Goal: Information Seeking & Learning: Learn about a topic

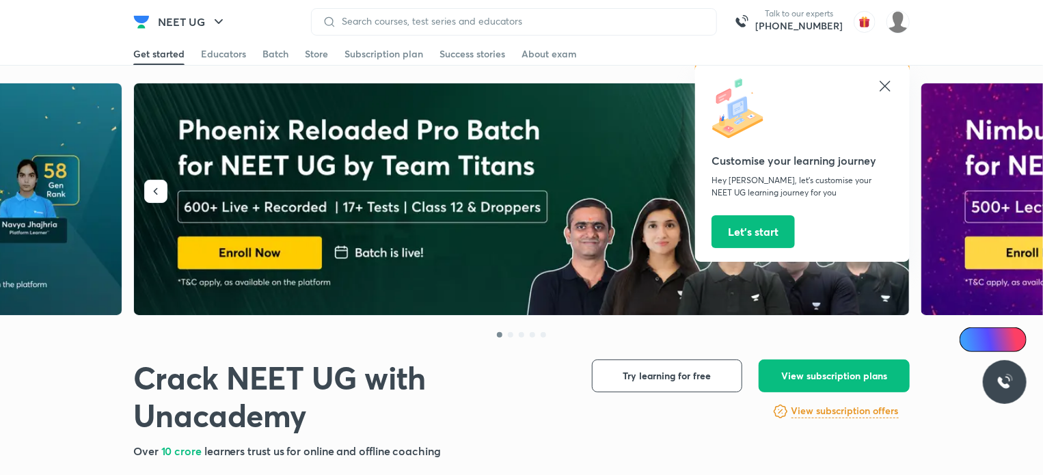
click at [885, 86] on icon at bounding box center [884, 86] width 10 height 10
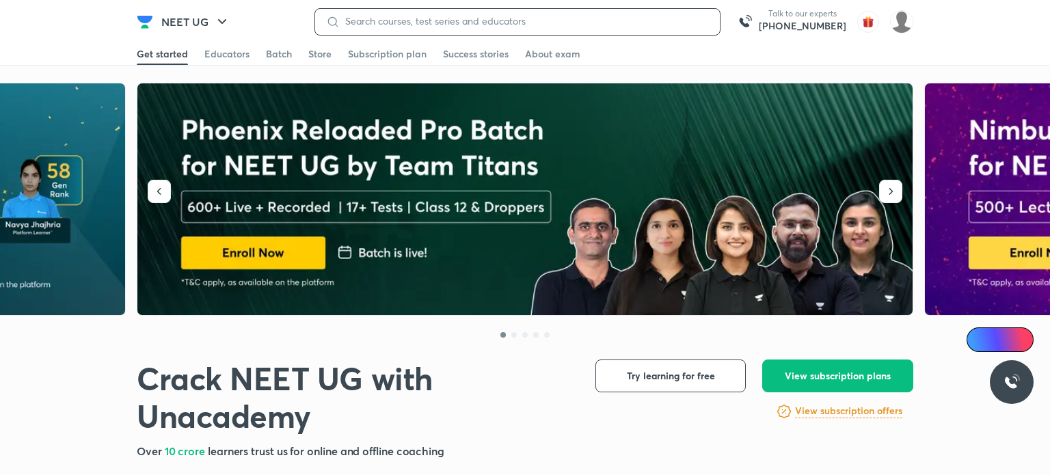
click at [579, 25] on input at bounding box center [524, 21] width 369 height 11
type input "d"
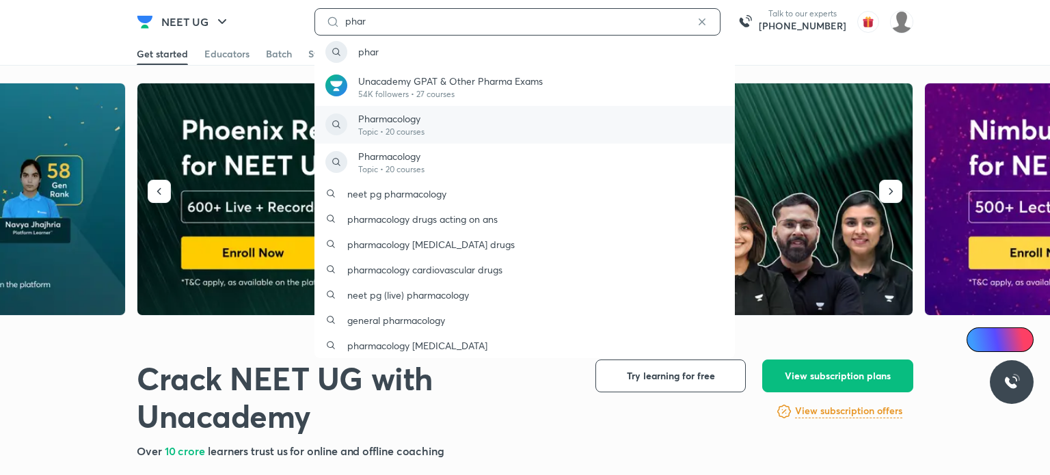
type input "phar"
click at [546, 126] on div "Pharmacology Topic • 20 courses" at bounding box center [524, 125] width 420 height 38
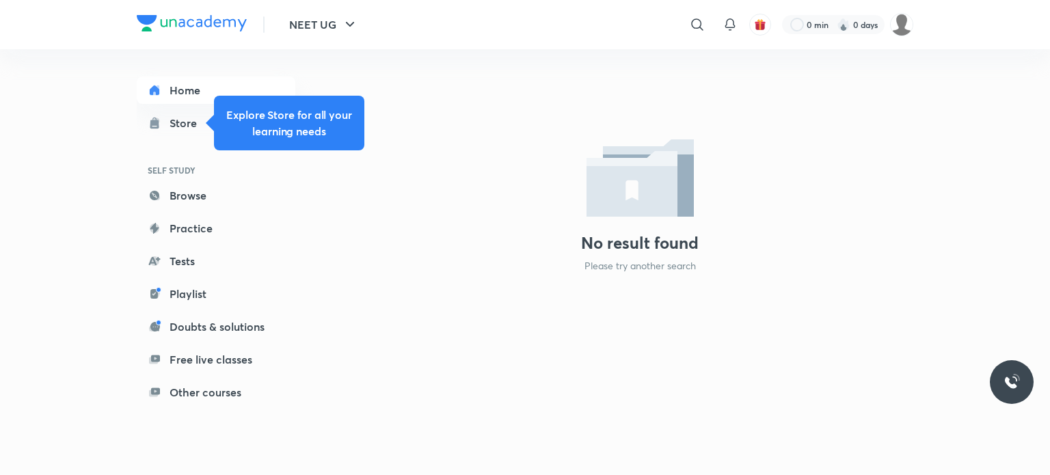
click at [310, 10] on div "NEET UG ​ 0 min 0 days" at bounding box center [525, 24] width 776 height 49
click at [321, 27] on button "NEET UG" at bounding box center [323, 24] width 85 height 27
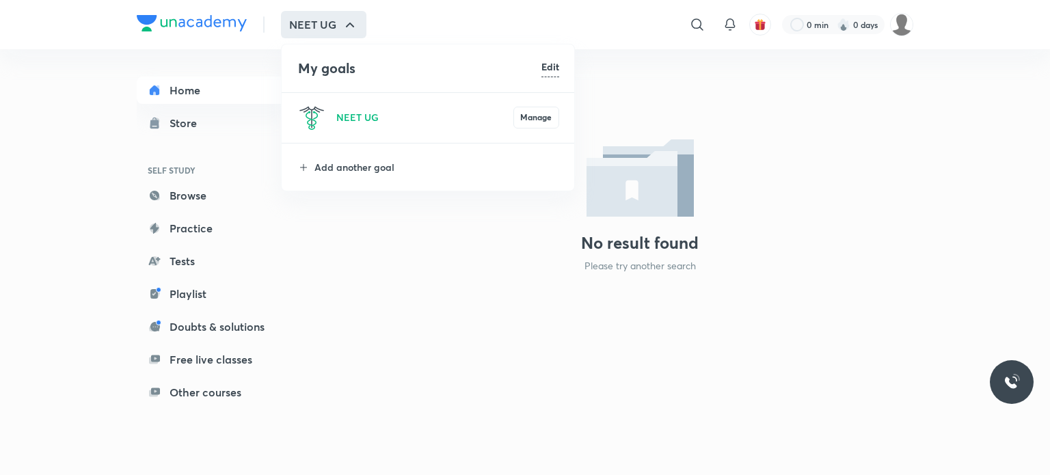
click at [422, 299] on div at bounding box center [525, 237] width 1050 height 475
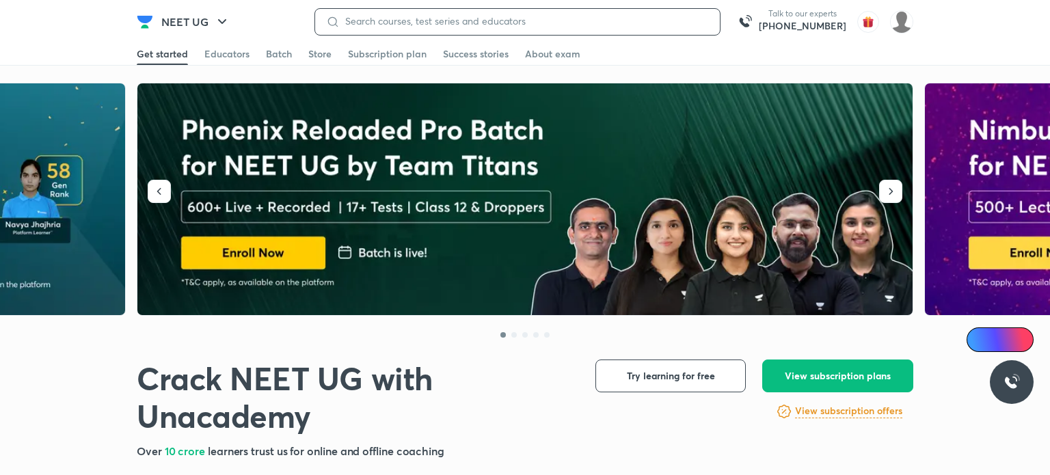
click at [429, 26] on input at bounding box center [524, 21] width 369 height 11
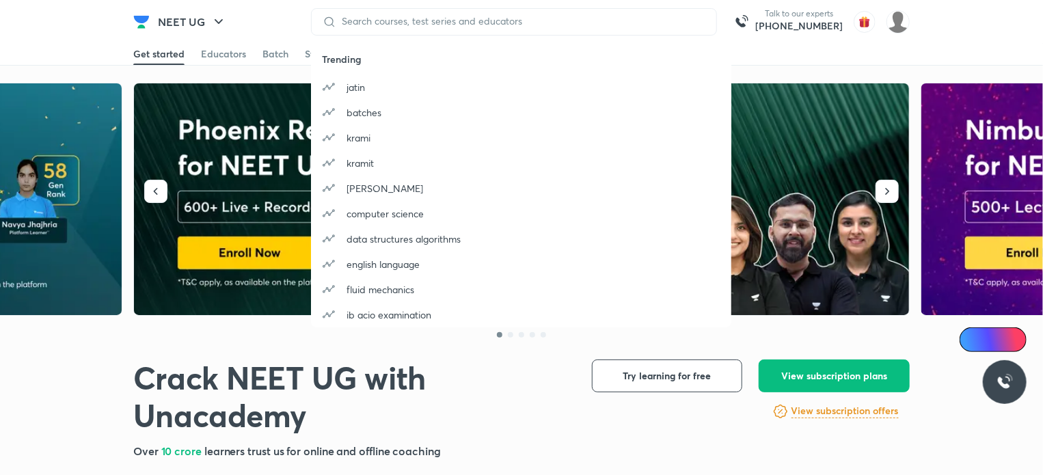
click at [515, 404] on h1 "Crack NEET UG with Unacademy" at bounding box center [351, 396] width 437 height 75
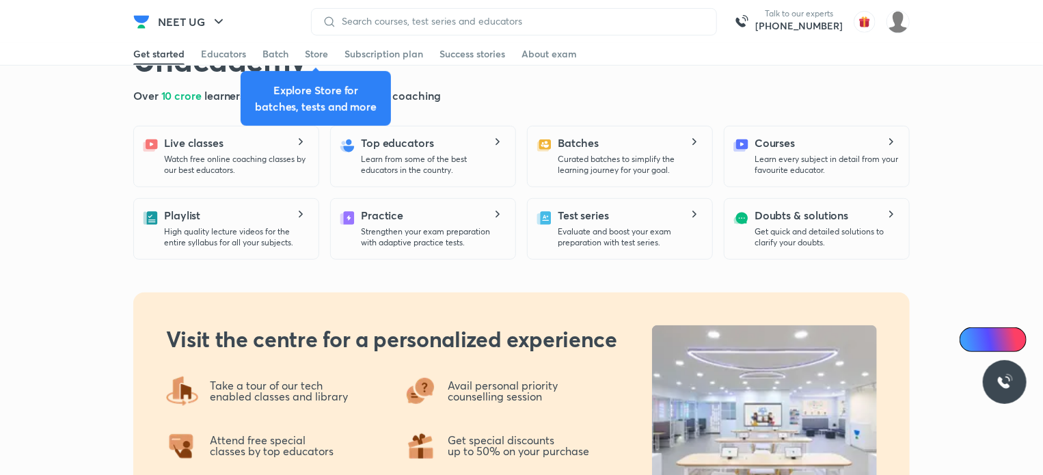
scroll to position [328, 0]
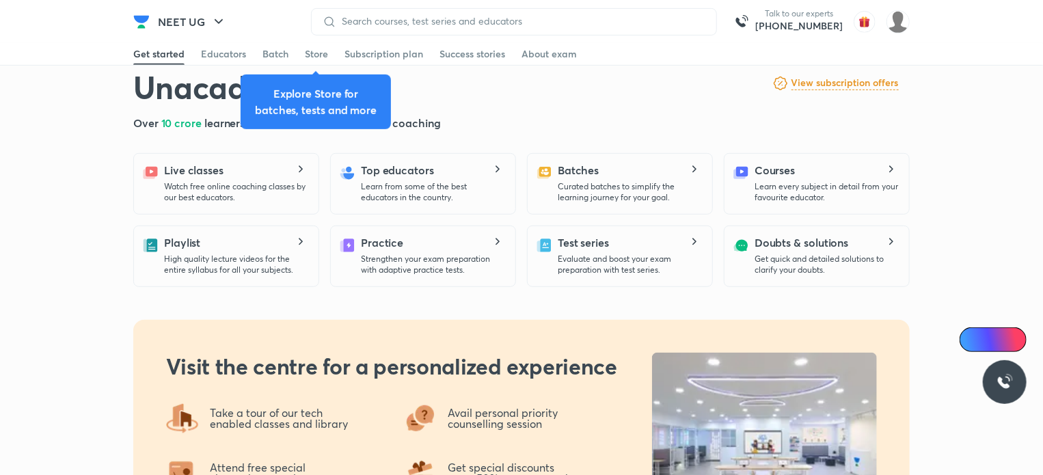
click at [445, 196] on p "Learn from some of the best educators in the country." at bounding box center [432, 192] width 143 height 22
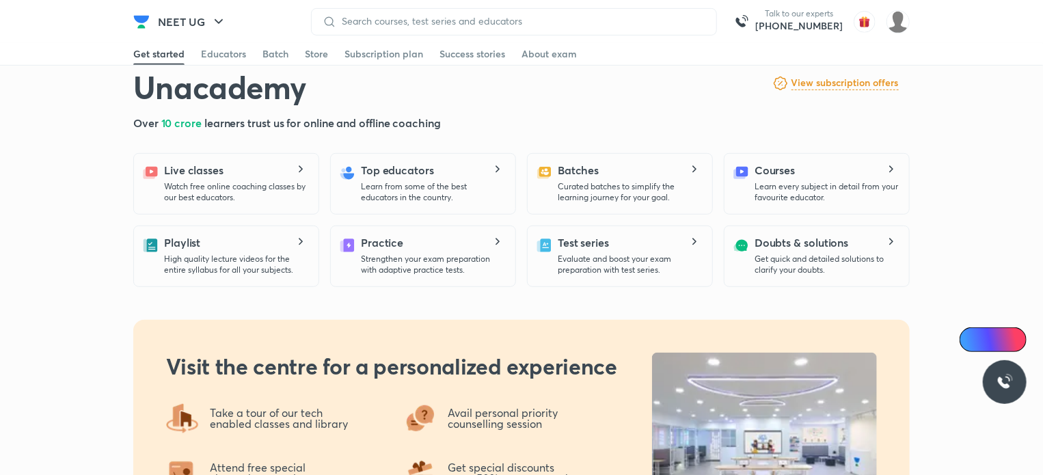
scroll to position [0, 0]
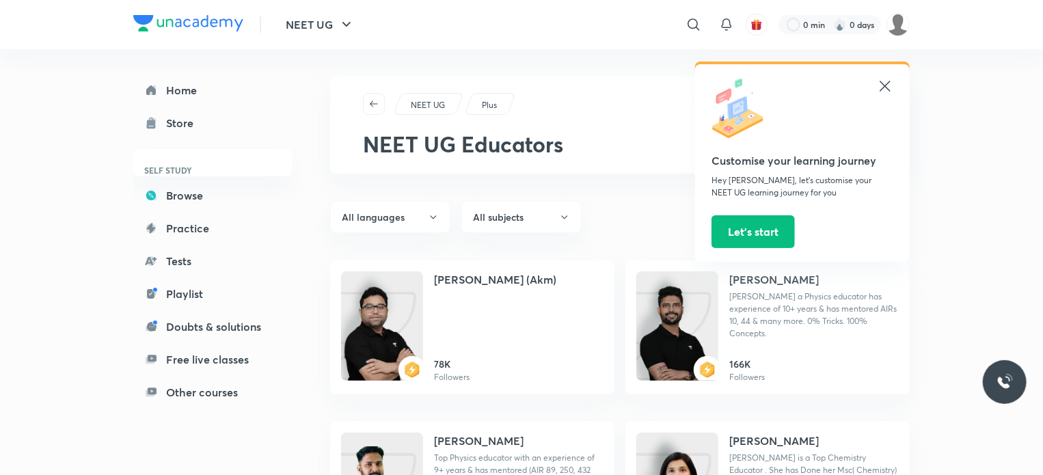
click at [881, 84] on icon at bounding box center [885, 86] width 16 height 16
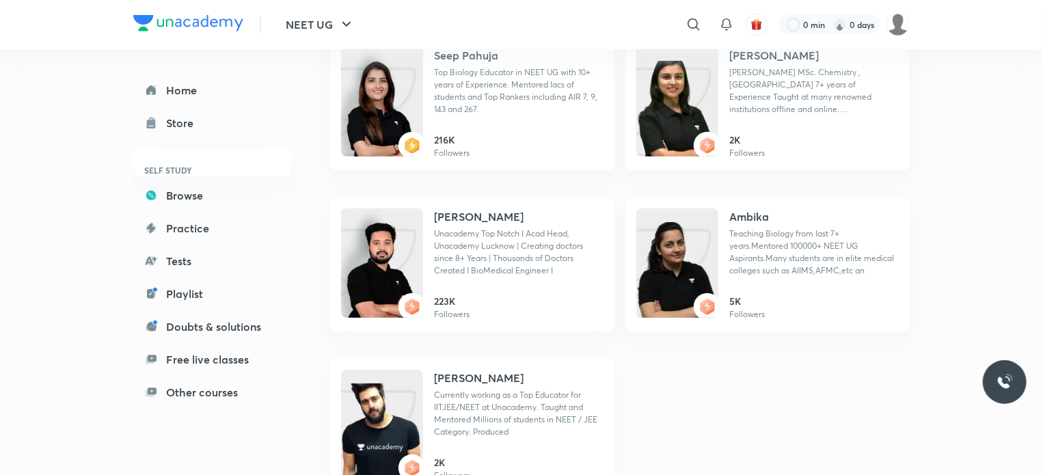
scroll to position [574, 0]
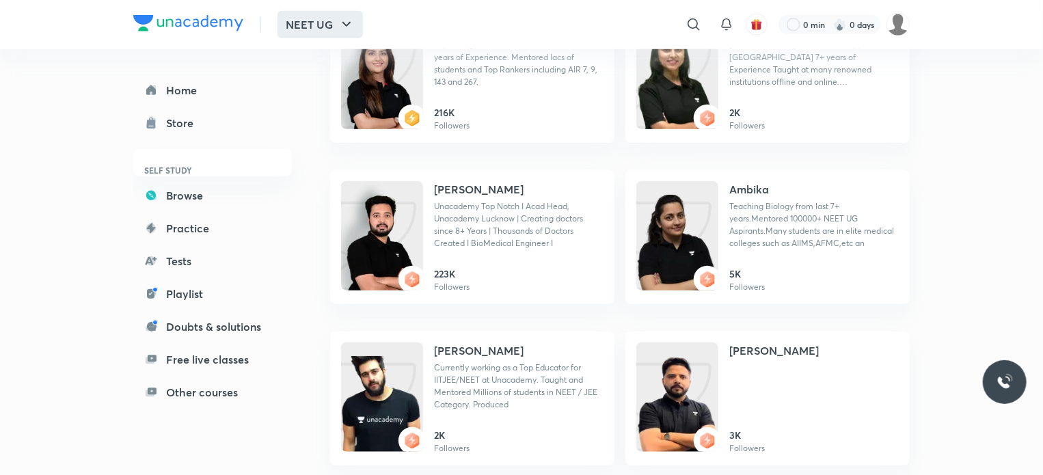
click at [323, 27] on button "NEET UG" at bounding box center [319, 24] width 85 height 27
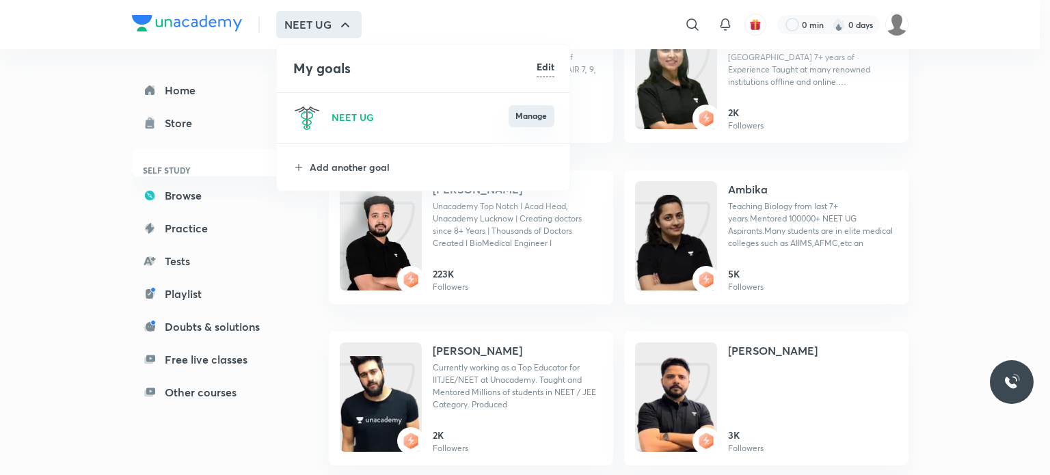
click at [529, 115] on button "Manage" at bounding box center [531, 116] width 46 height 22
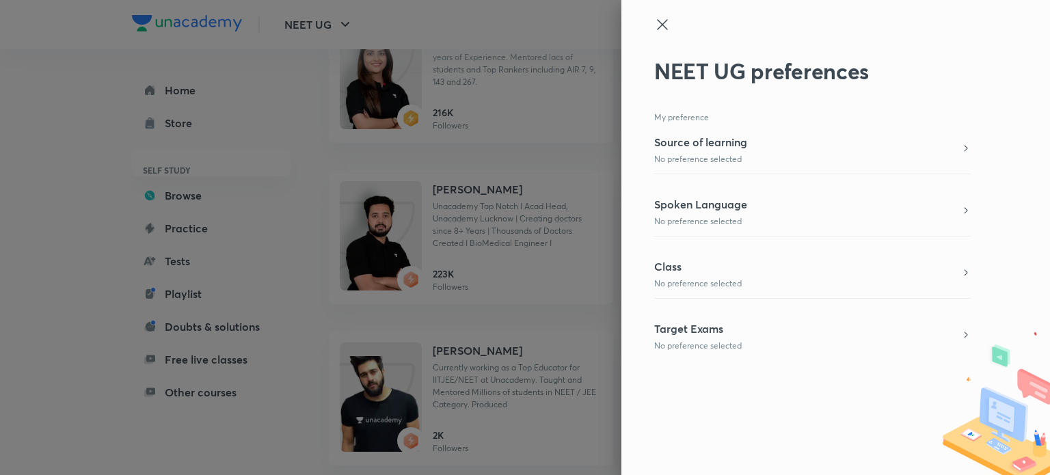
click at [659, 20] on icon at bounding box center [662, 24] width 16 height 16
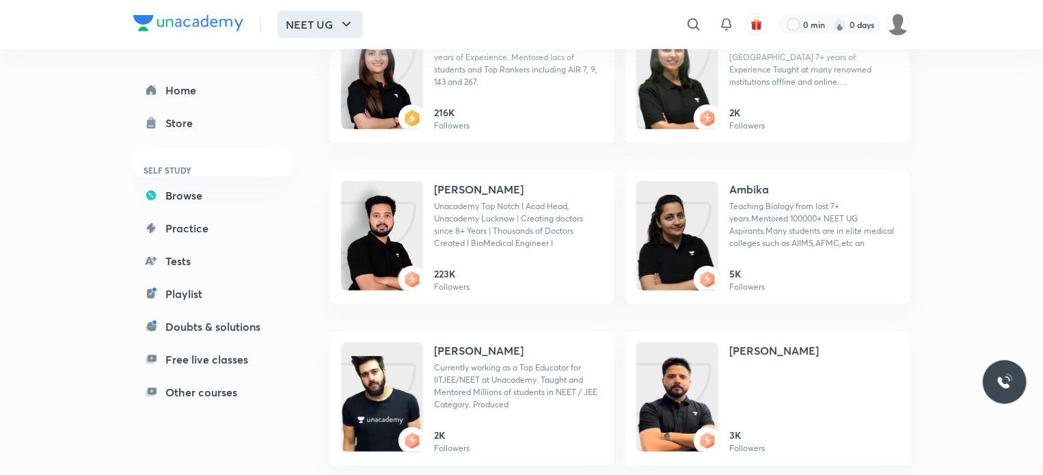
click at [306, 27] on button "NEET UG" at bounding box center [319, 24] width 85 height 27
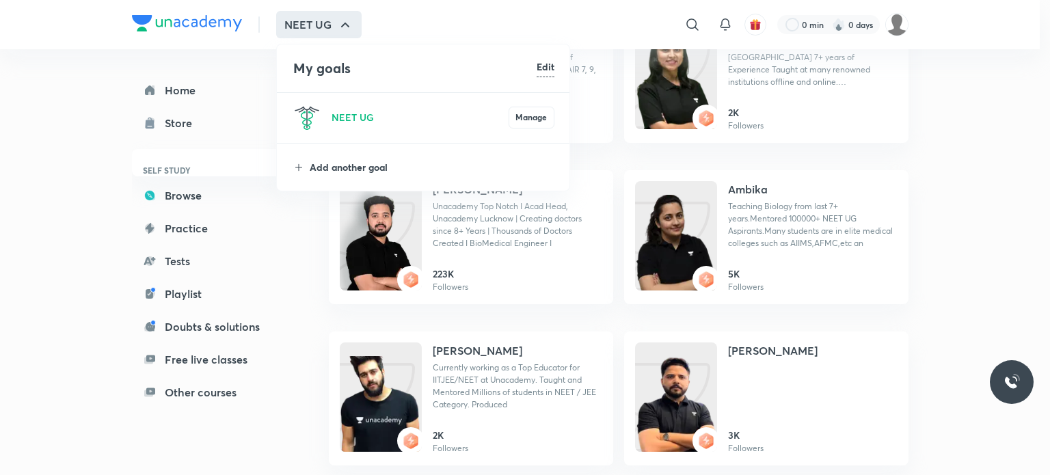
click at [374, 164] on p "Add another goal" at bounding box center [432, 167] width 245 height 14
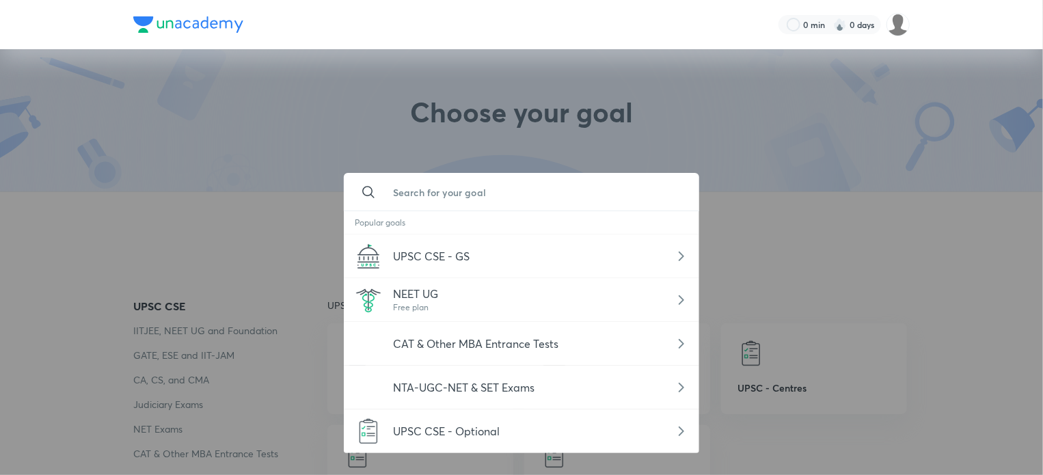
click at [478, 192] on input "text" at bounding box center [535, 192] width 306 height 37
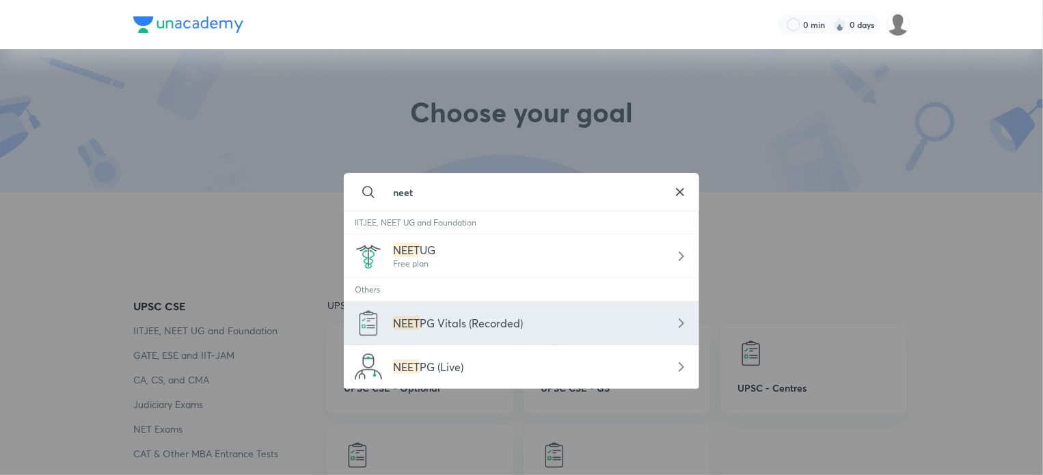
click at [498, 325] on span "PG Vitals (Recorded)" at bounding box center [471, 323] width 103 height 14
type input "NEET PG Vitals (Recorded)"
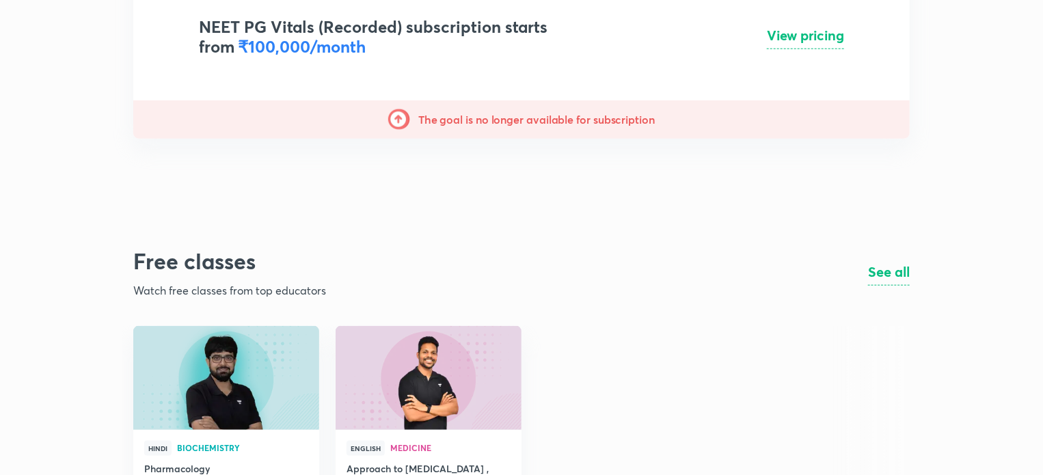
scroll to position [738, 0]
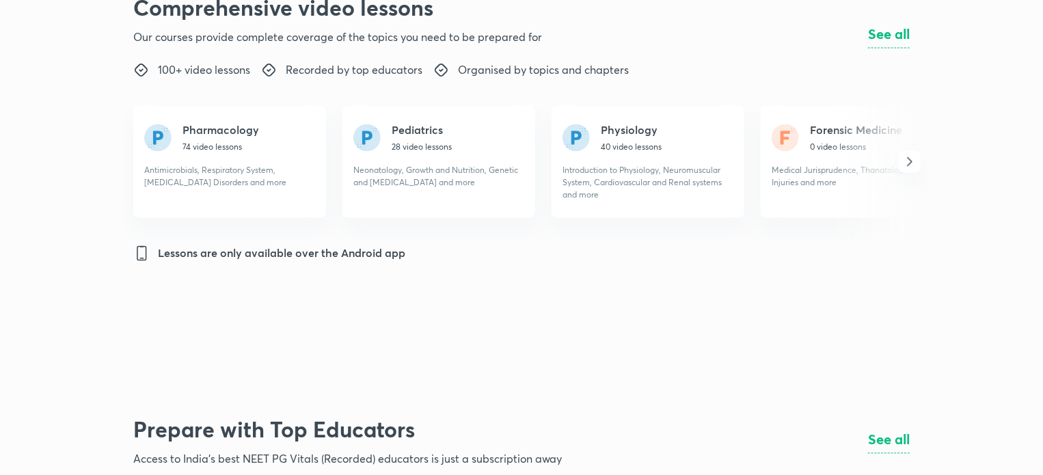
scroll to position [1285, 0]
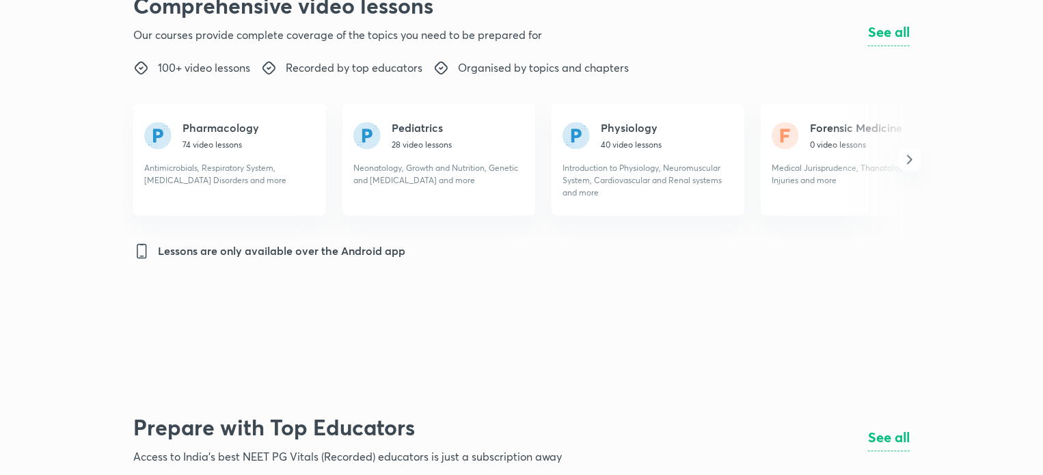
click at [213, 160] on div "Pharmacology 74 video lessons Antimicrobials, Respiratory System, [MEDICAL_DATA…" at bounding box center [226, 159] width 165 height 79
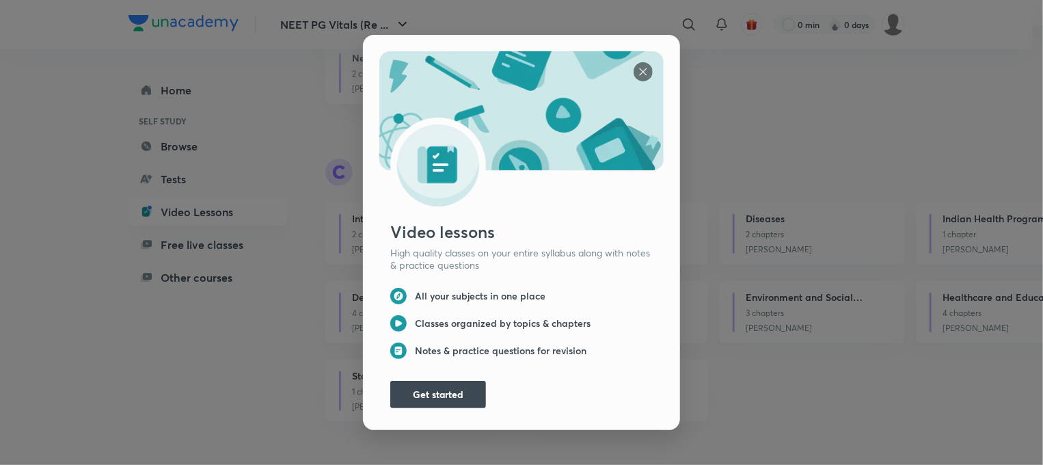
scroll to position [3654, 0]
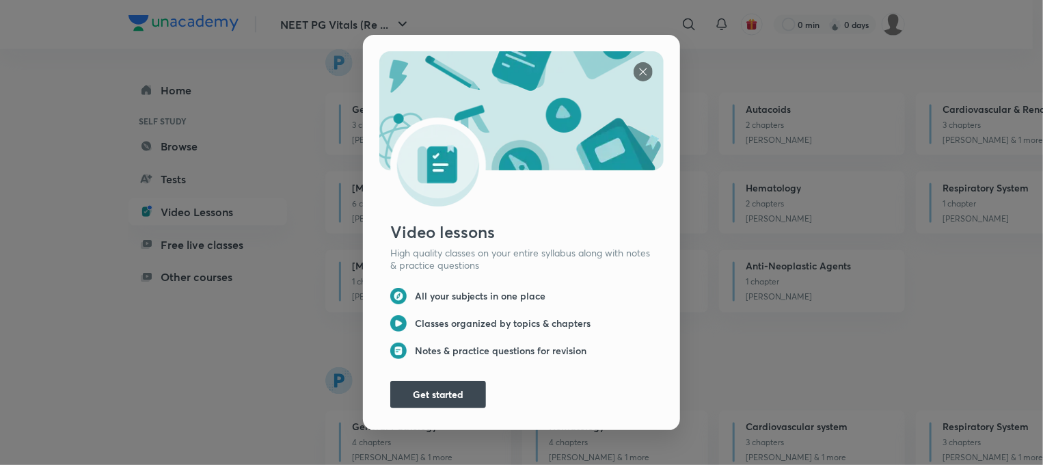
click at [633, 62] on img at bounding box center [642, 71] width 19 height 19
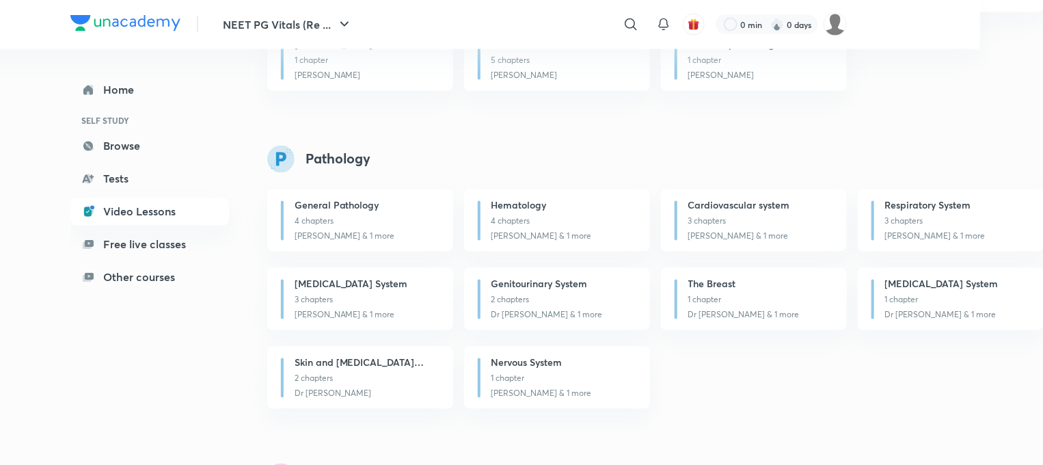
scroll to position [3963, 63]
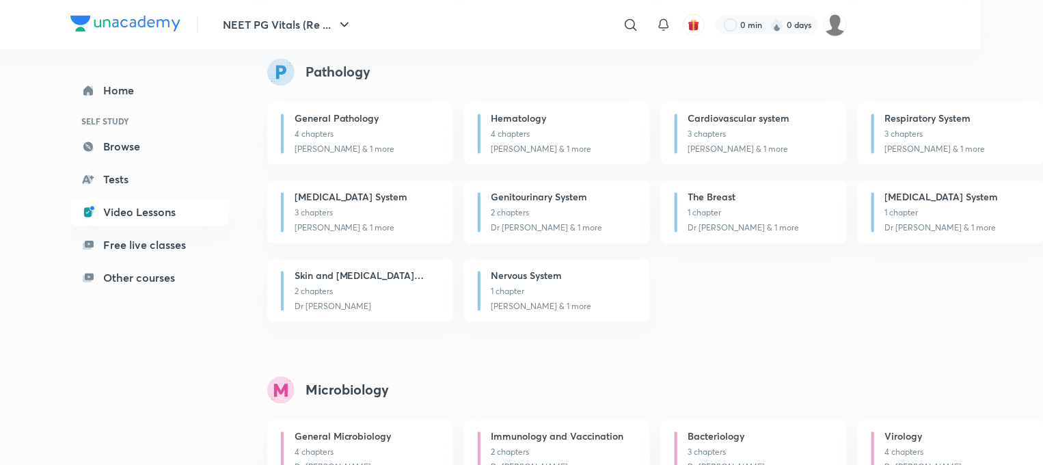
click at [172, 16] on img at bounding box center [125, 23] width 110 height 16
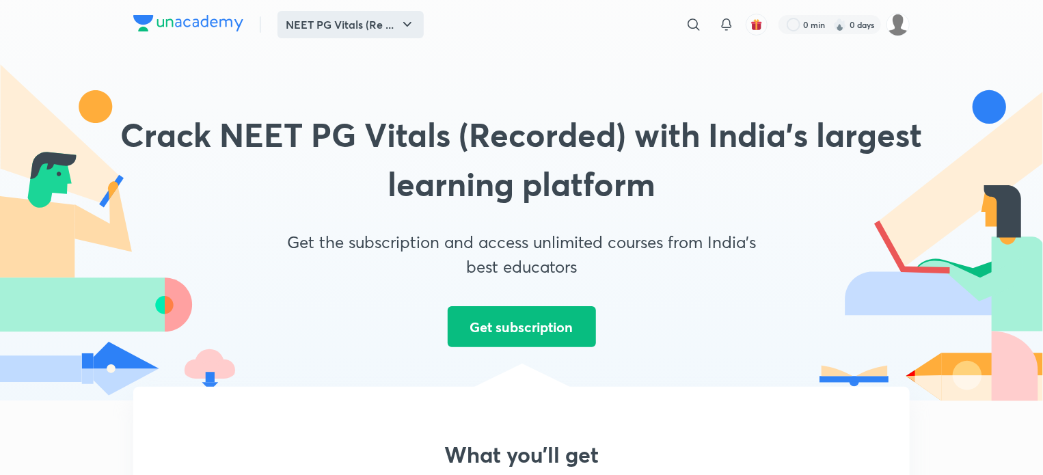
click at [366, 18] on button "NEET PG Vitals (Re ..." at bounding box center [350, 24] width 146 height 27
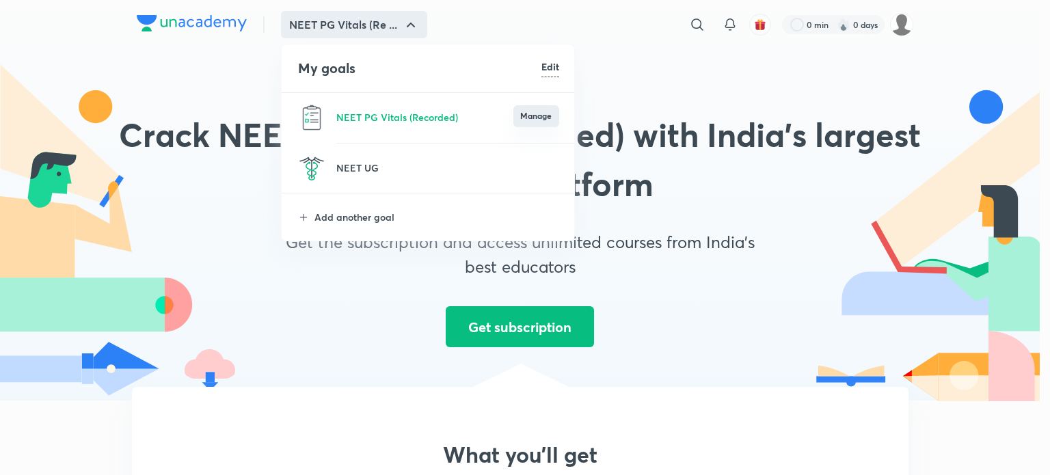
click at [548, 117] on button "Manage" at bounding box center [536, 116] width 46 height 22
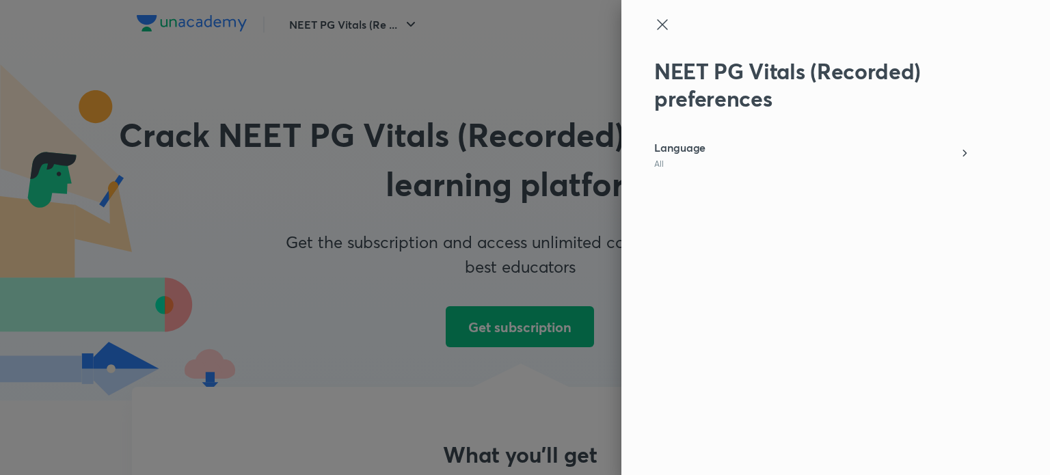
click at [663, 26] on icon at bounding box center [662, 24] width 10 height 10
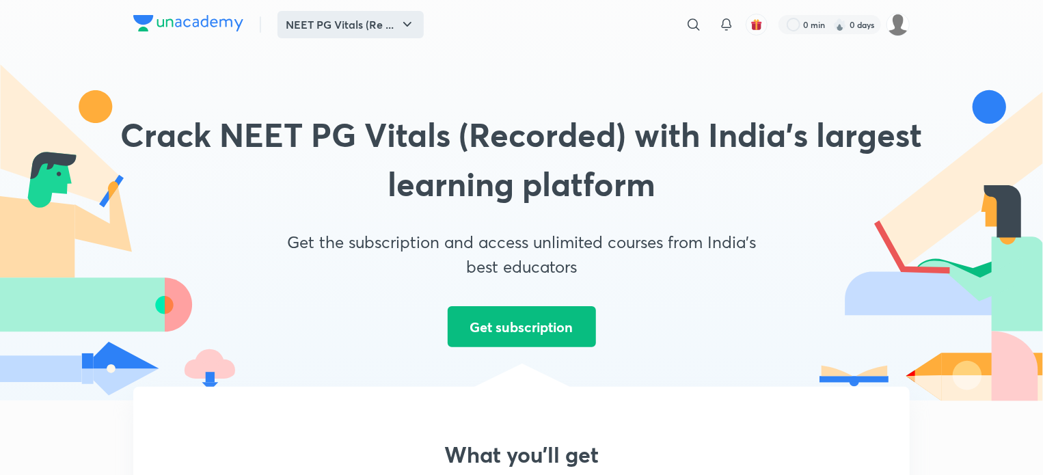
click at [397, 27] on button "NEET PG Vitals (Re ..." at bounding box center [350, 24] width 146 height 27
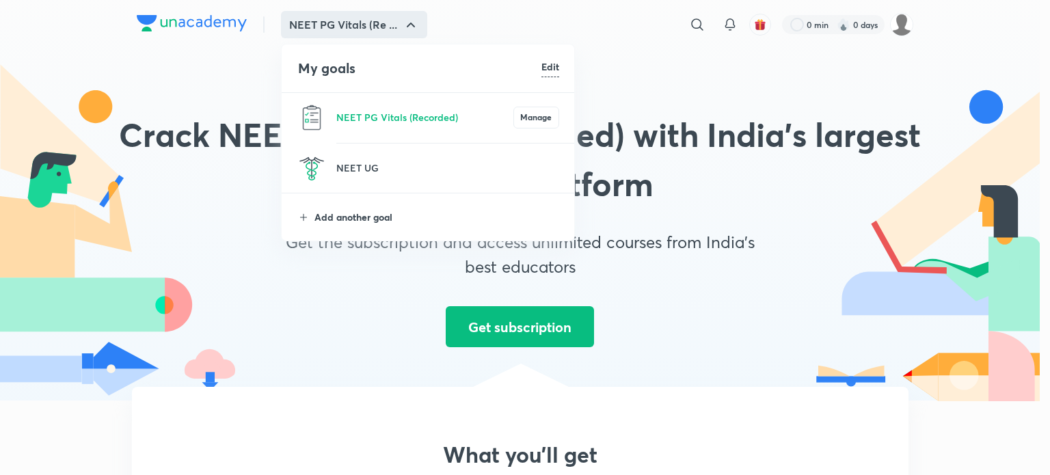
click at [374, 212] on p "Add another goal" at bounding box center [436, 217] width 245 height 14
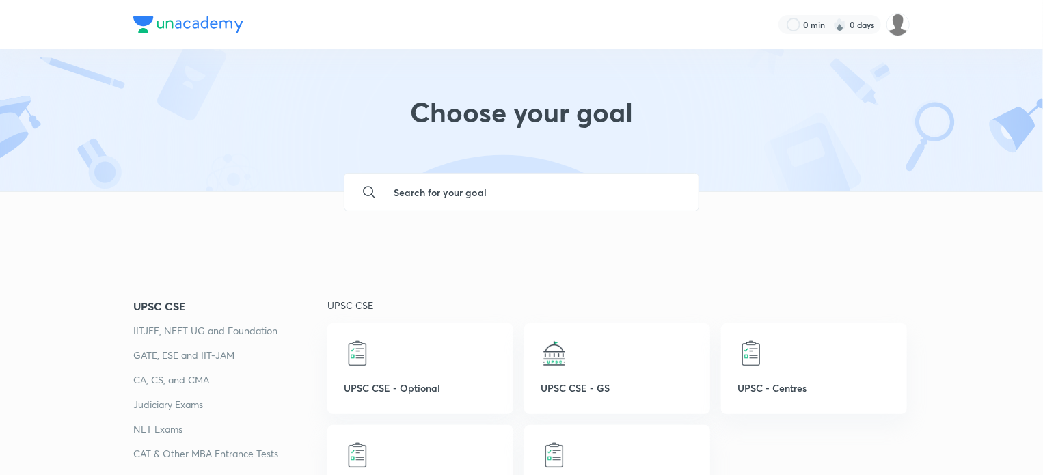
click at [515, 185] on input "text" at bounding box center [535, 192] width 305 height 37
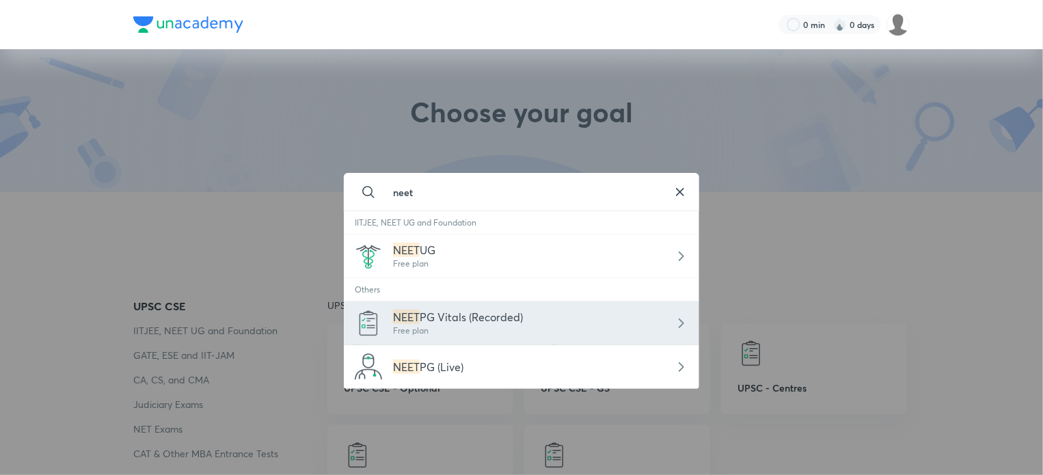
click at [654, 324] on div "NEET PG Vitals (Recorded) Free plan" at bounding box center [521, 323] width 355 height 44
type input "NEET PG Vitals (Recorded)"
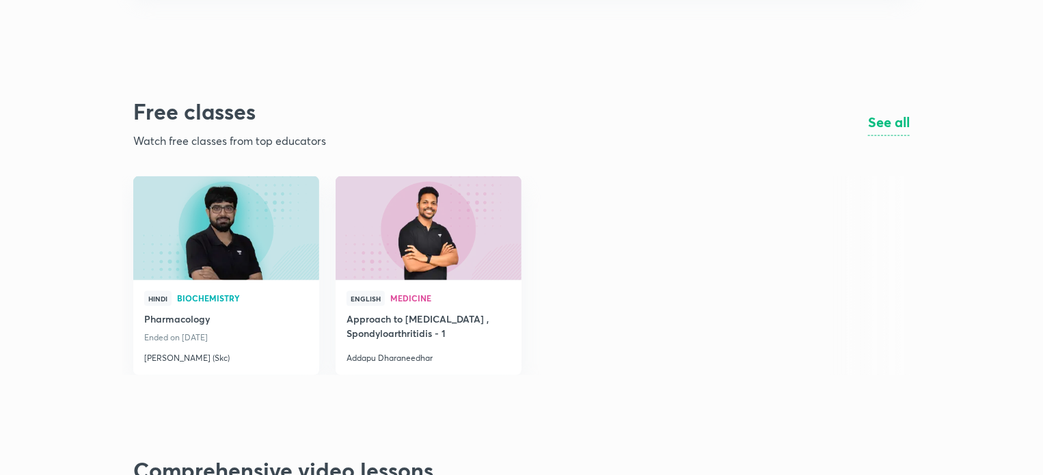
scroll to position [793, 0]
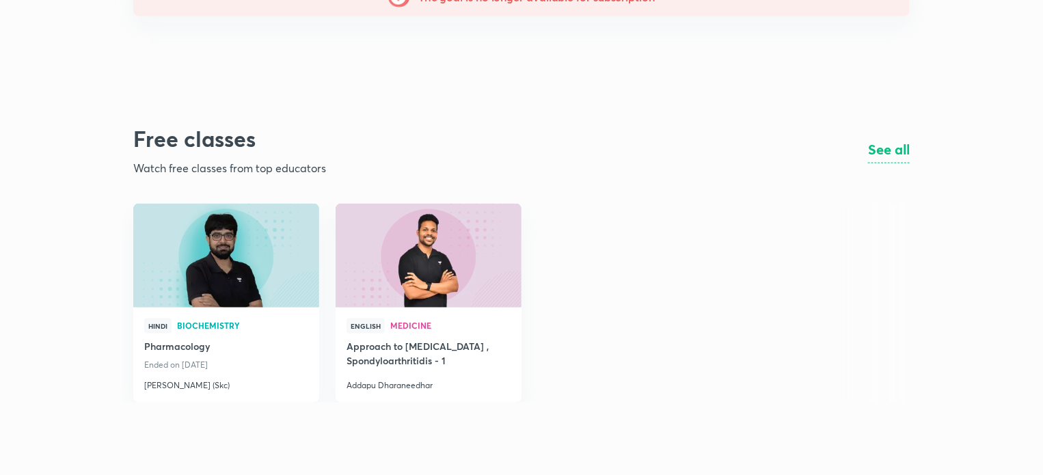
click at [883, 150] on h4 "See all" at bounding box center [889, 149] width 42 height 20
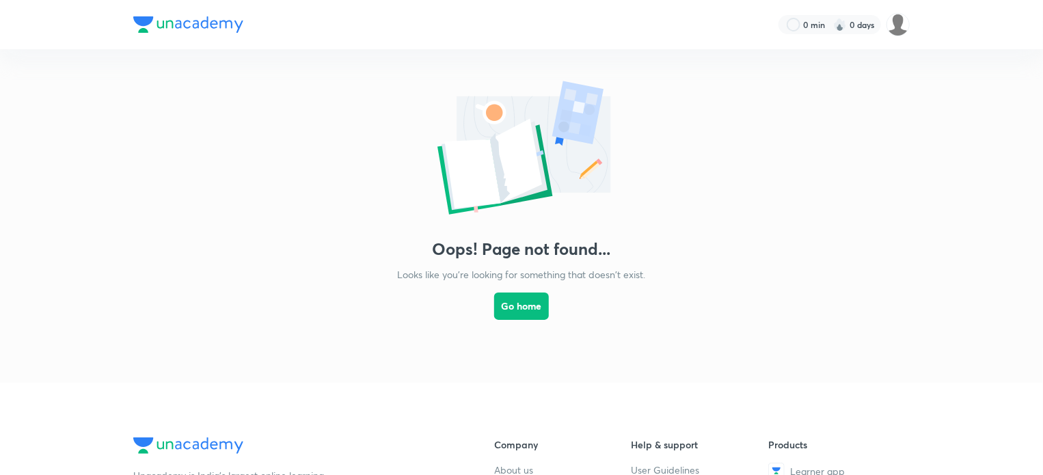
click at [189, 29] on img at bounding box center [188, 24] width 110 height 16
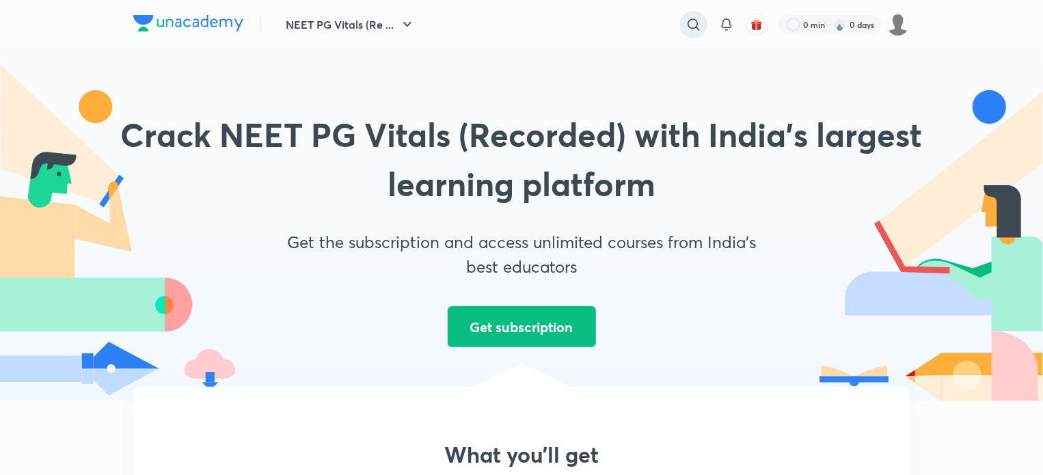
click at [694, 22] on icon at bounding box center [693, 24] width 16 height 16
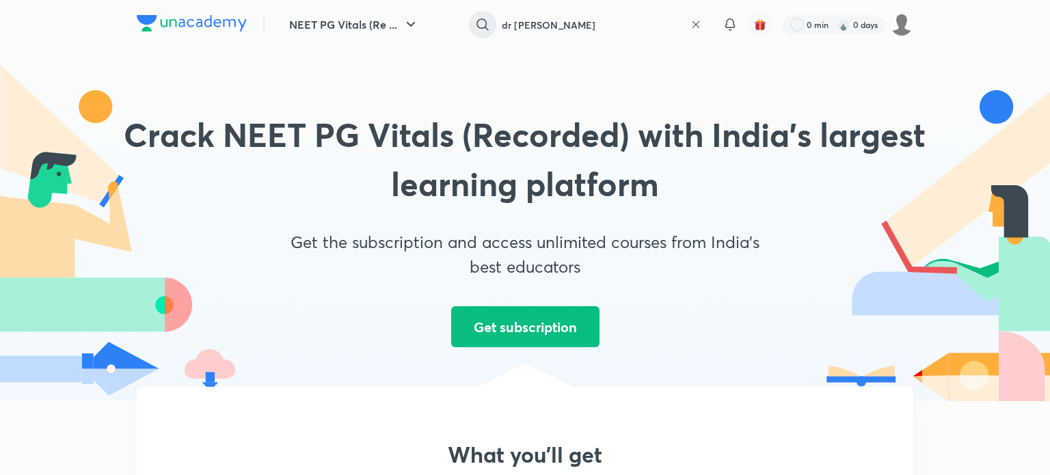
type input "dr [PERSON_NAME]"
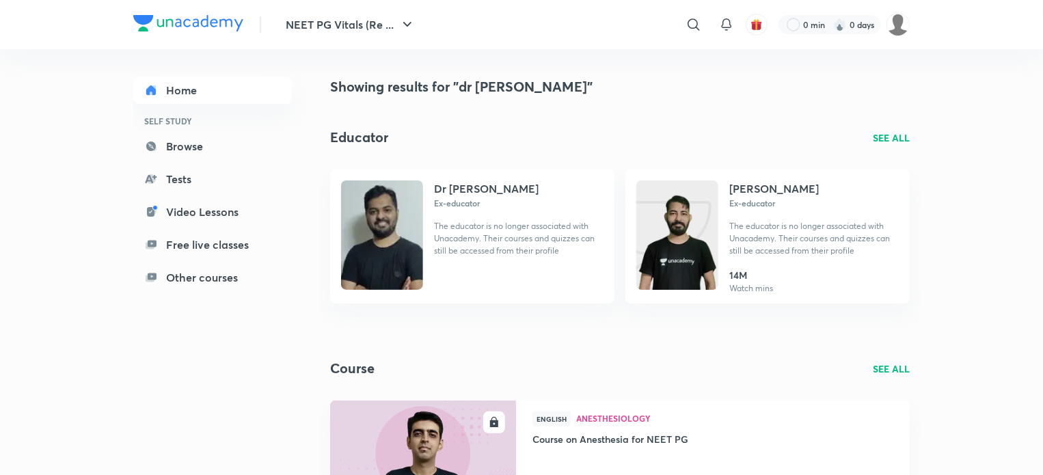
click at [386, 8] on div "NEET PG Vitals (Re ... ​ 0 min 0 days" at bounding box center [521, 24] width 776 height 49
click at [410, 27] on icon "button" at bounding box center [407, 24] width 16 height 16
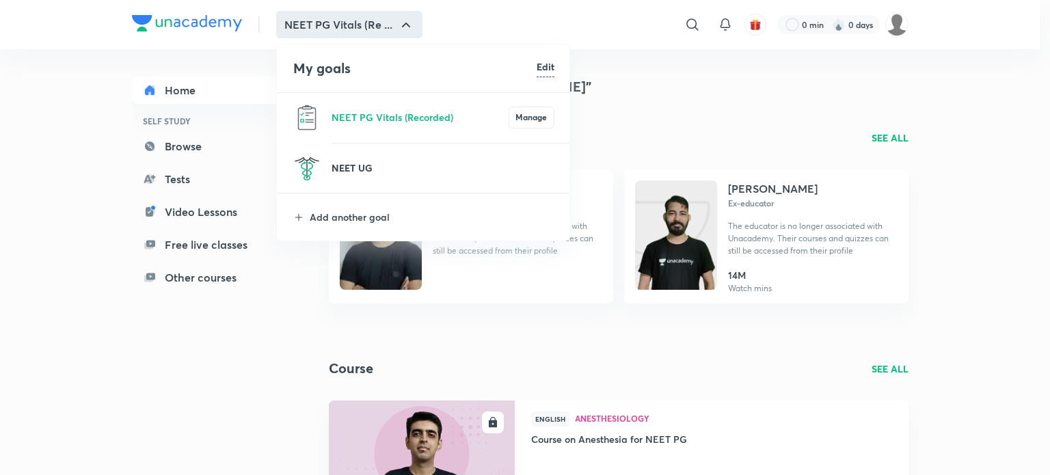
click at [407, 163] on p "NEET UG" at bounding box center [442, 168] width 223 height 14
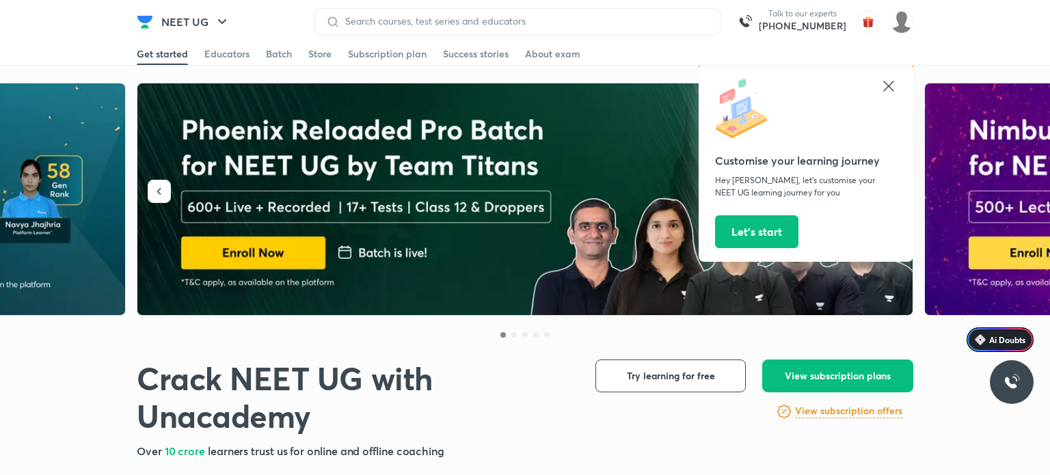
click at [609, 23] on input at bounding box center [524, 21] width 369 height 11
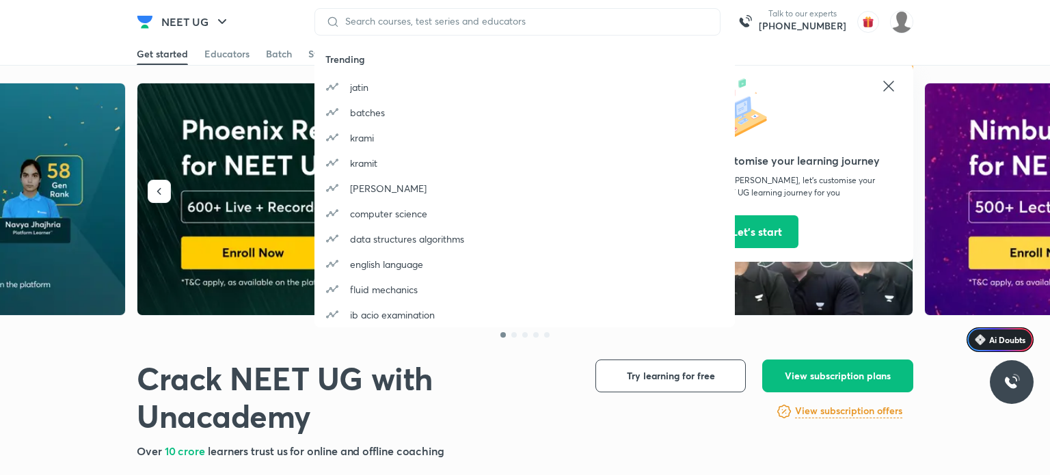
click at [605, 29] on div at bounding box center [517, 21] width 406 height 27
click at [487, 18] on input at bounding box center [524, 21] width 369 height 11
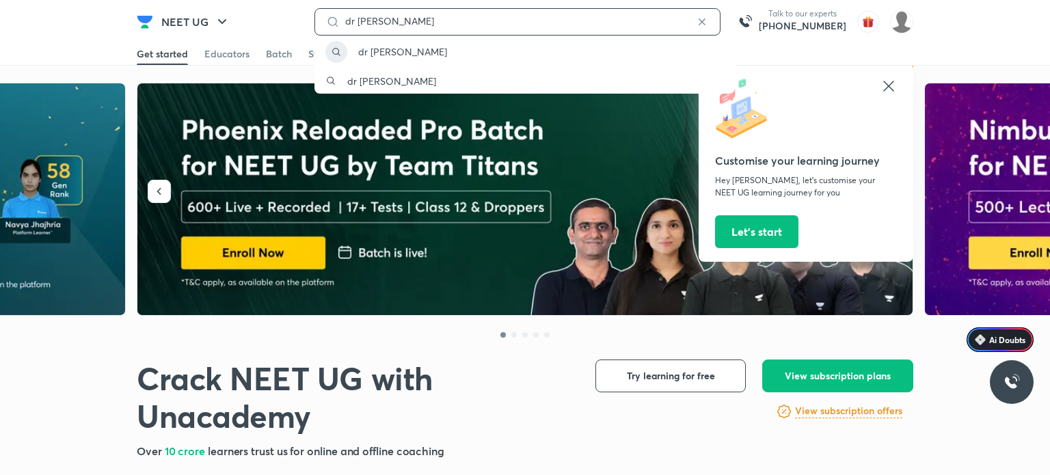
type input "dr priyanka"
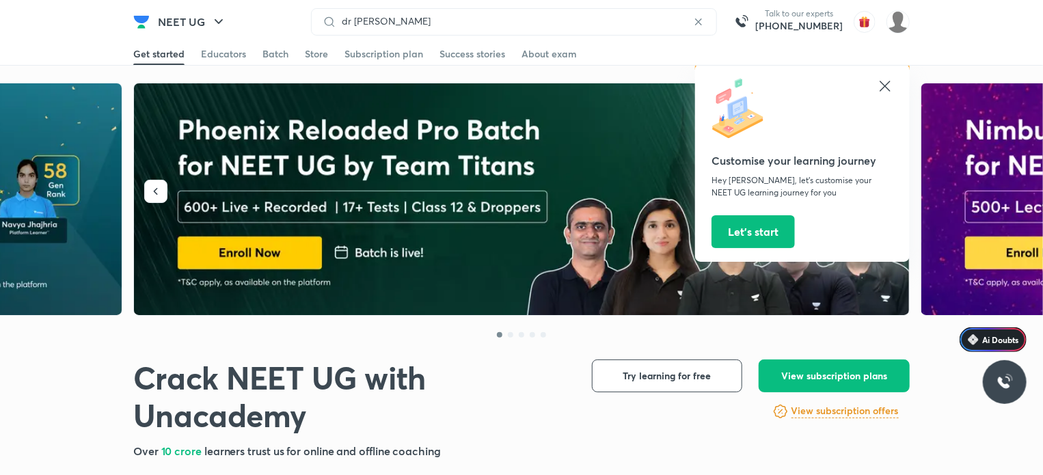
click at [510, 385] on h1 "Crack NEET UG with Unacademy" at bounding box center [351, 396] width 437 height 75
click at [886, 92] on icon at bounding box center [885, 86] width 16 height 16
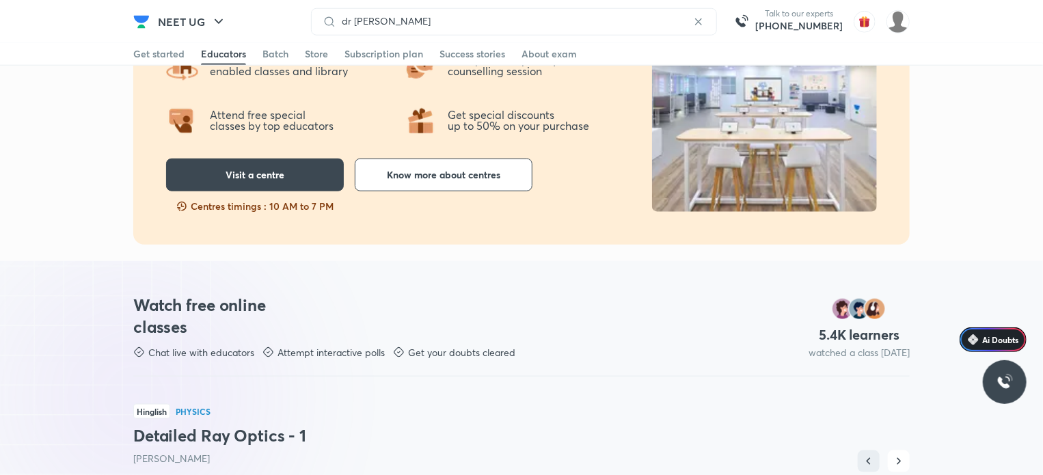
scroll to position [265, 0]
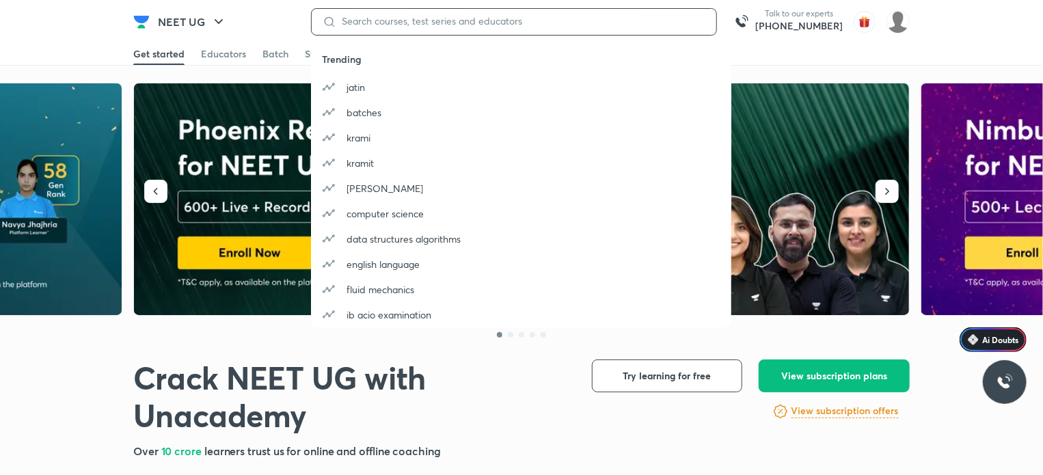
click at [384, 18] on input at bounding box center [520, 21] width 369 height 11
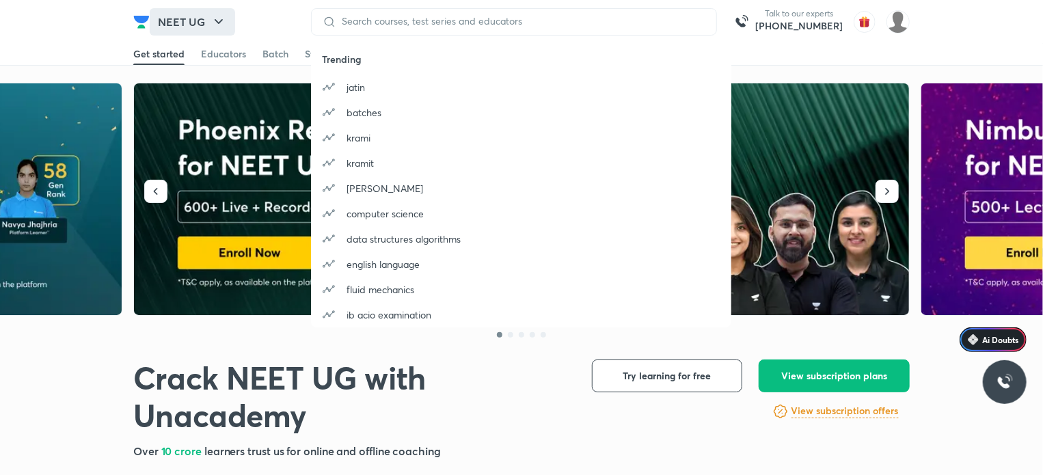
click at [186, 22] on button "NEET UG" at bounding box center [192, 21] width 85 height 27
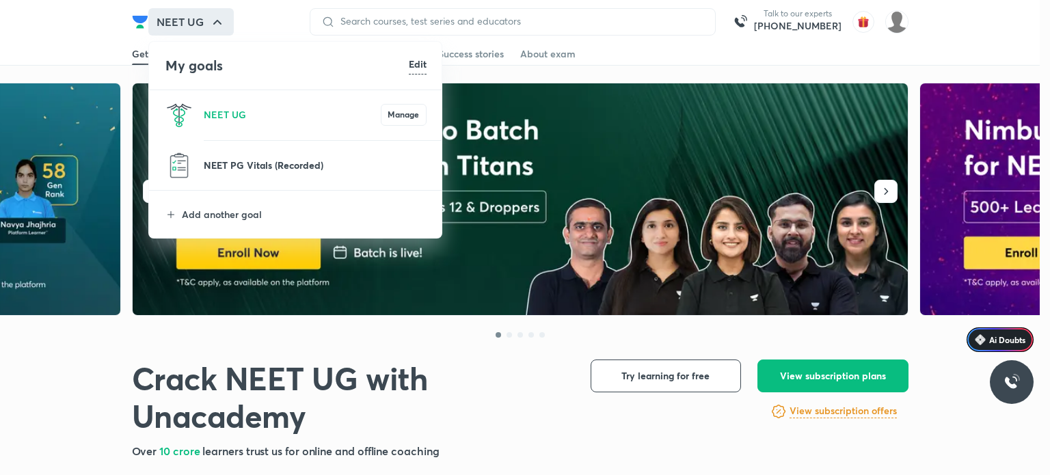
click at [287, 165] on p "NEET PG Vitals (Recorded)" at bounding box center [315, 165] width 223 height 14
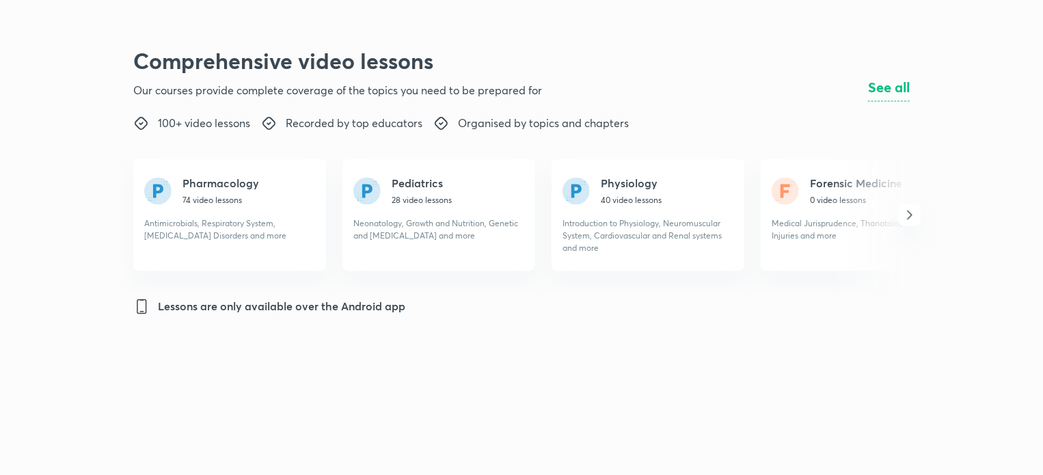
scroll to position [1230, 0]
click at [250, 205] on p "74 video lessons" at bounding box center [220, 200] width 77 height 12
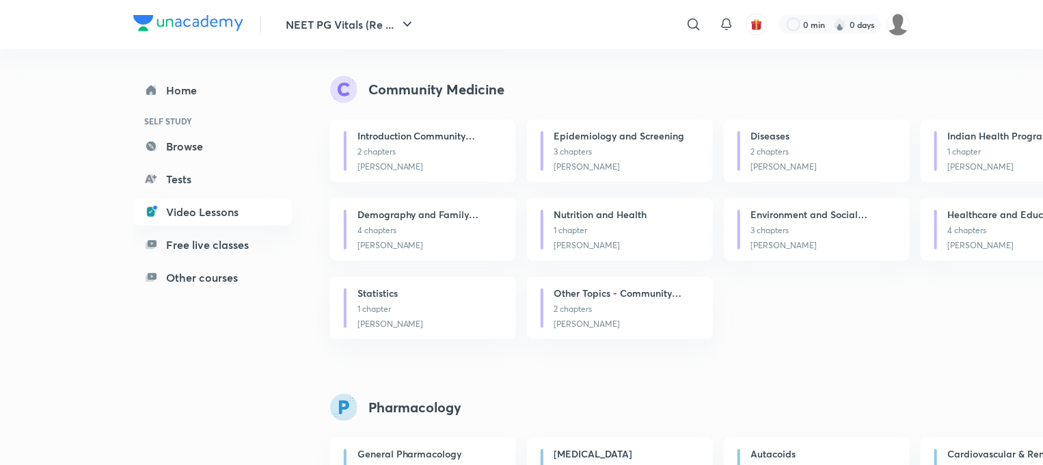
scroll to position [3654, 0]
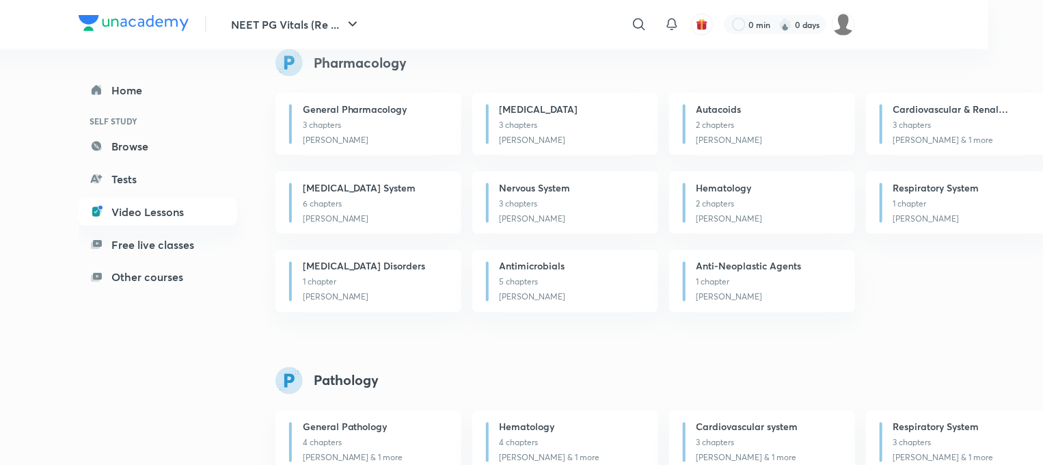
scroll to position [3654, 63]
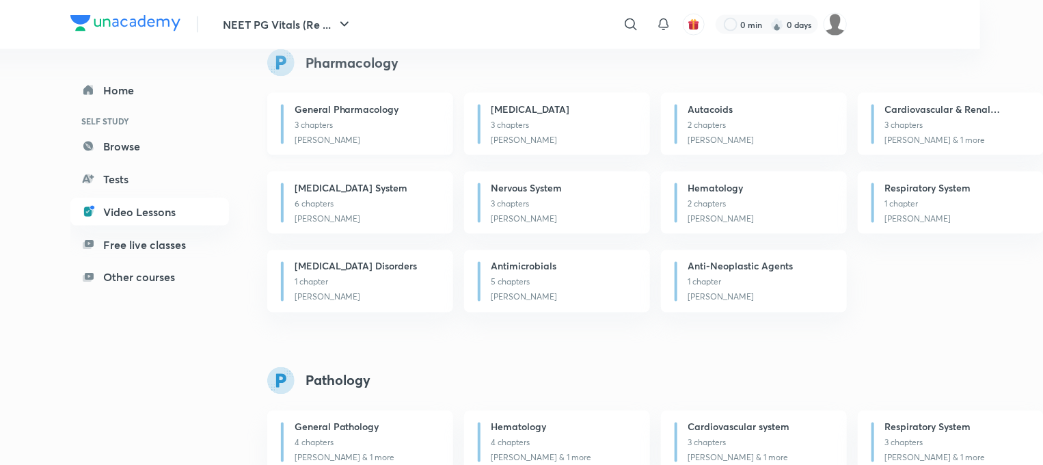
click at [350, 126] on p "3 chapters" at bounding box center [365, 125] width 142 height 12
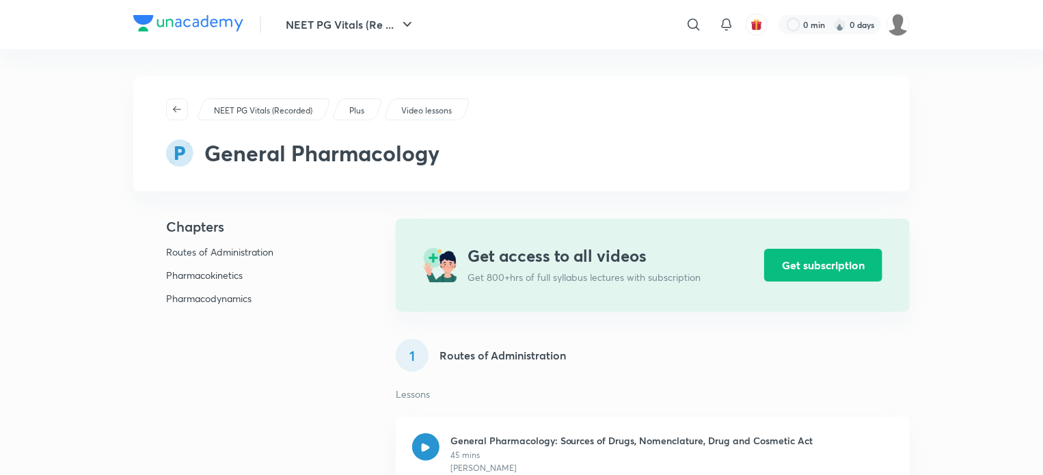
click at [179, 112] on icon "button" at bounding box center [177, 109] width 11 height 11
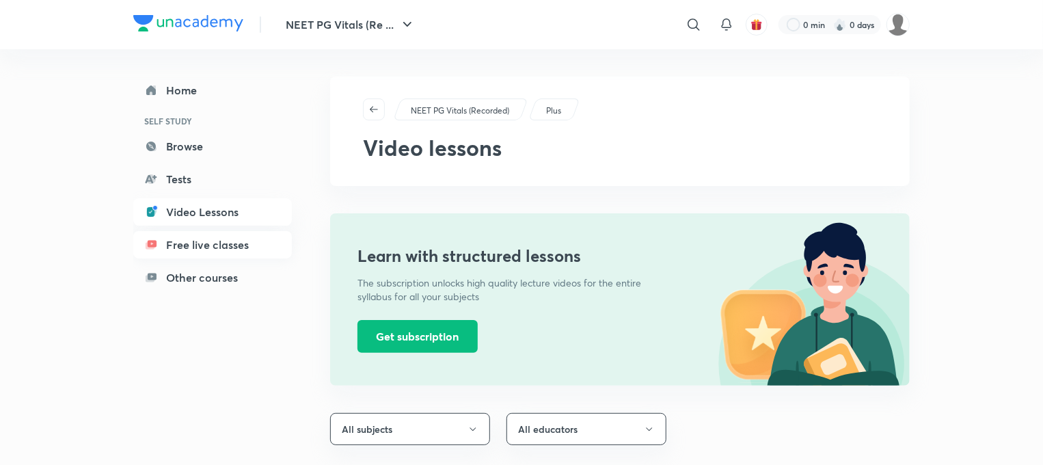
click at [226, 239] on link "Free live classes" at bounding box center [212, 244] width 159 height 27
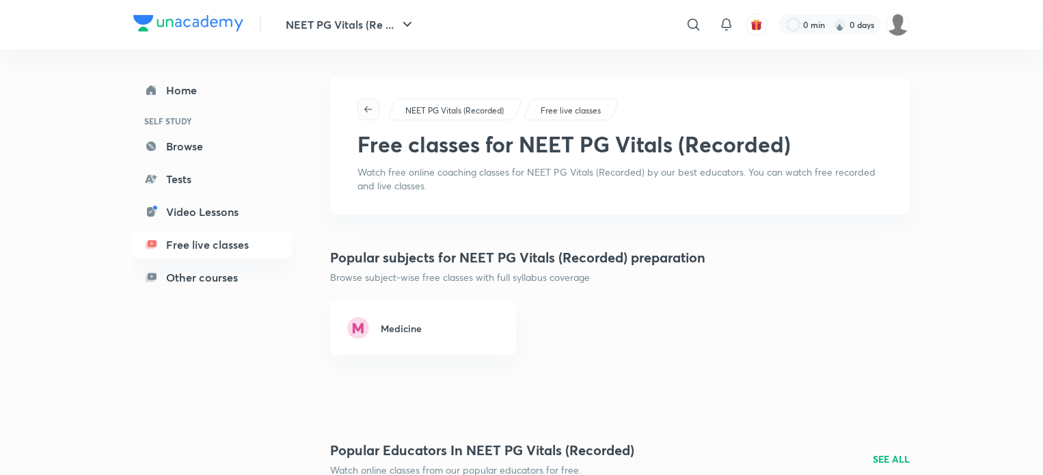
click at [364, 107] on icon "button" at bounding box center [368, 109] width 11 height 11
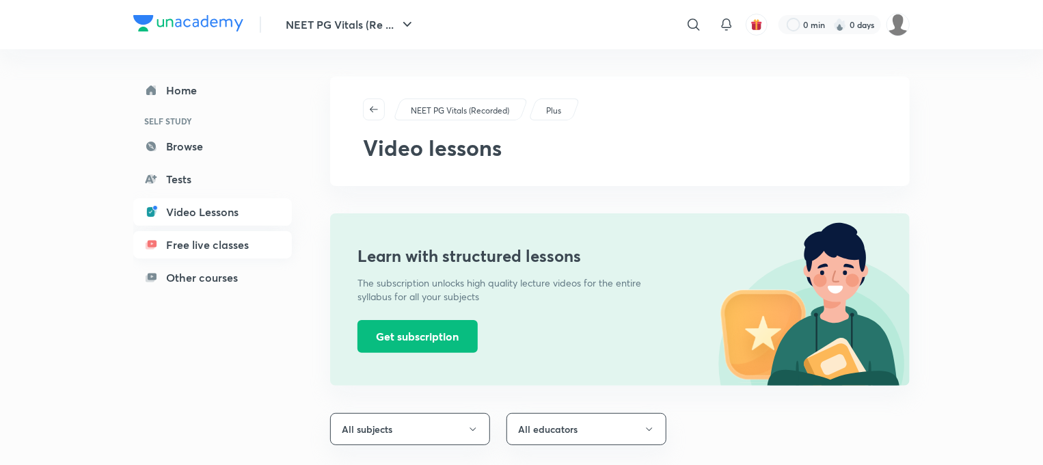
click at [236, 245] on link "Free live classes" at bounding box center [212, 244] width 159 height 27
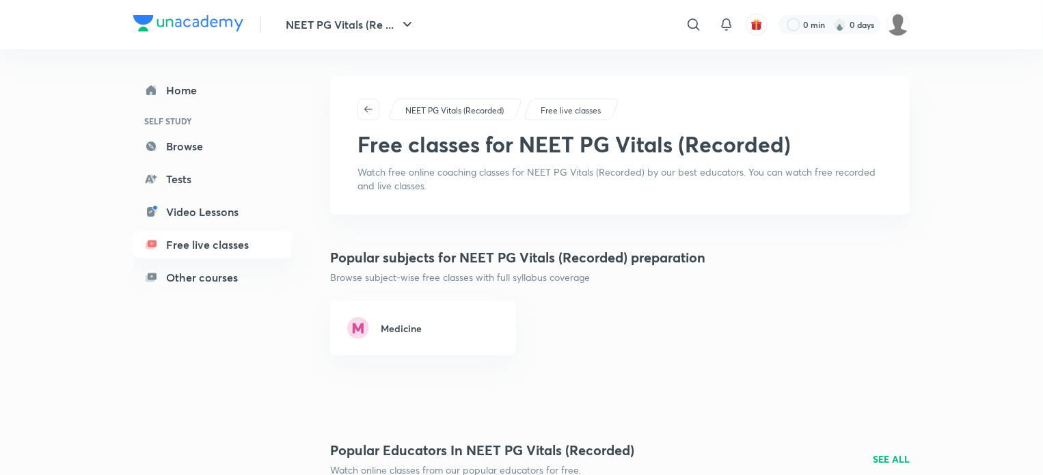
click at [723, 292] on div "Popular subjects for NEET PG Vitals (Recorded) preparation Browse subject-wise …" at bounding box center [619, 301] width 579 height 108
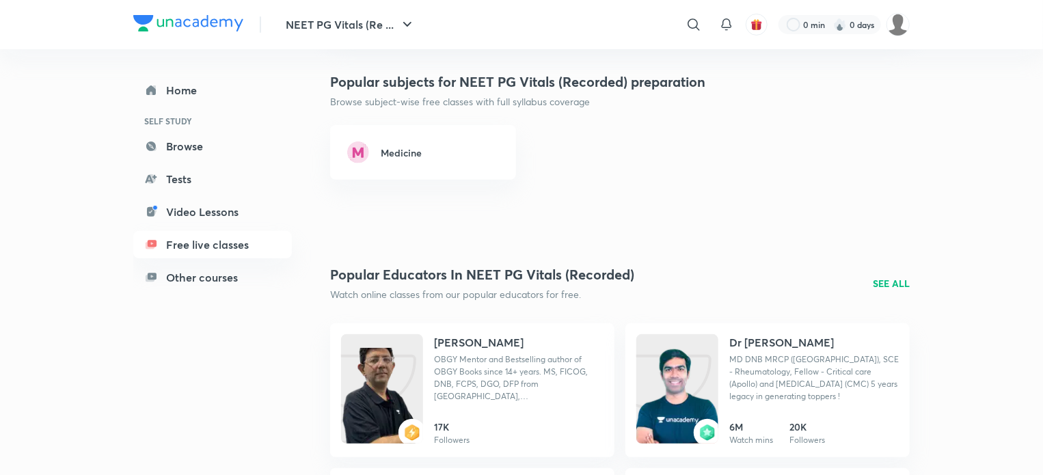
scroll to position [246, 0]
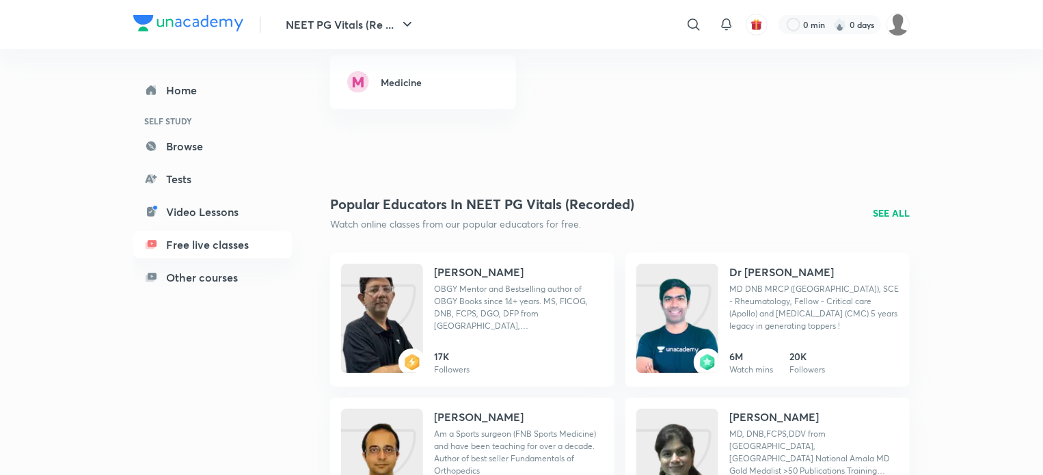
click at [895, 209] on p "SEE ALL" at bounding box center [891, 213] width 37 height 14
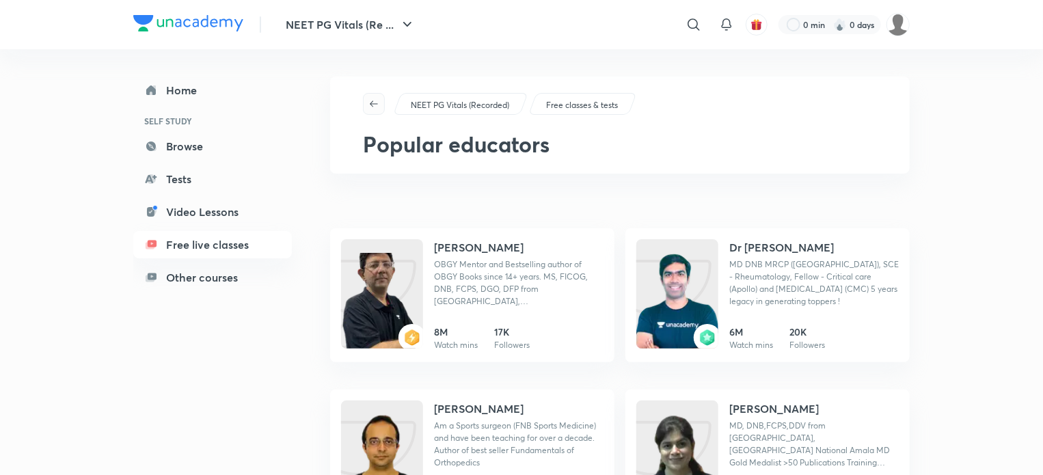
click at [378, 103] on icon "button" at bounding box center [373, 103] width 11 height 11
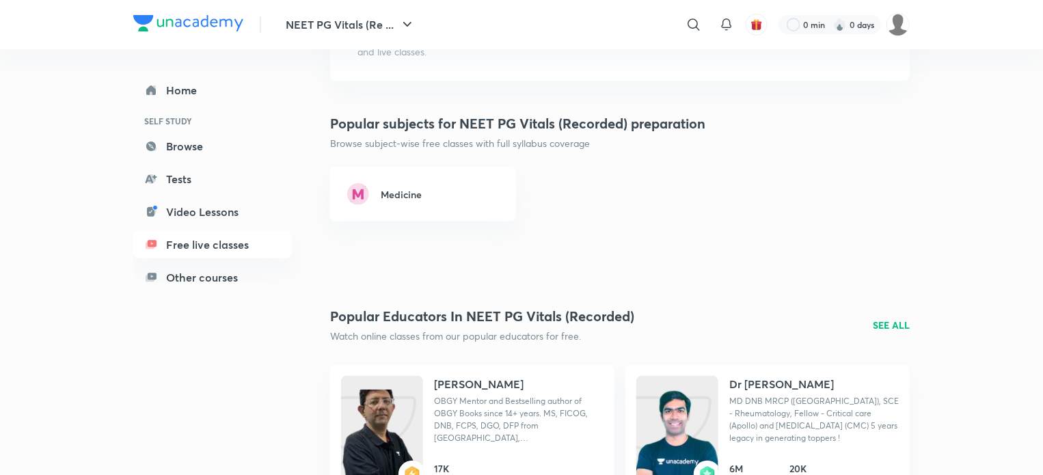
scroll to position [137, 0]
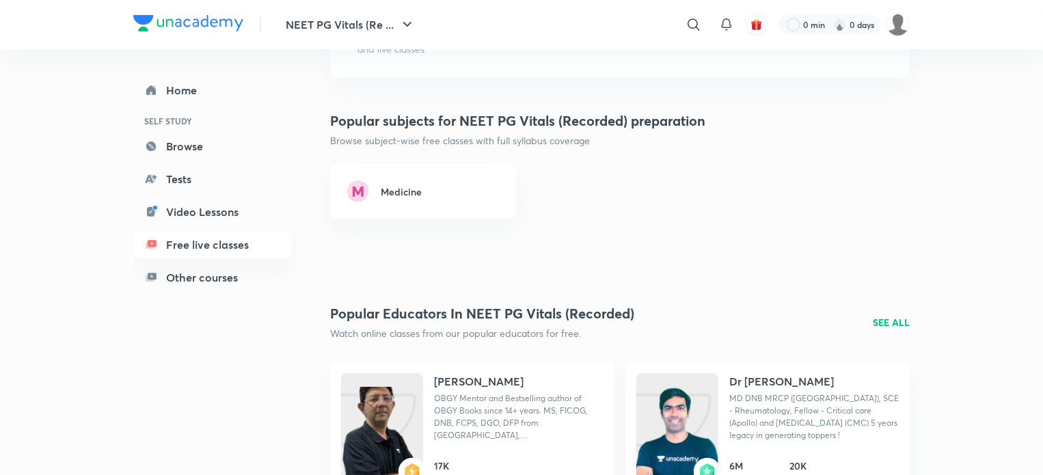
click at [449, 200] on link "Medicine" at bounding box center [423, 191] width 186 height 55
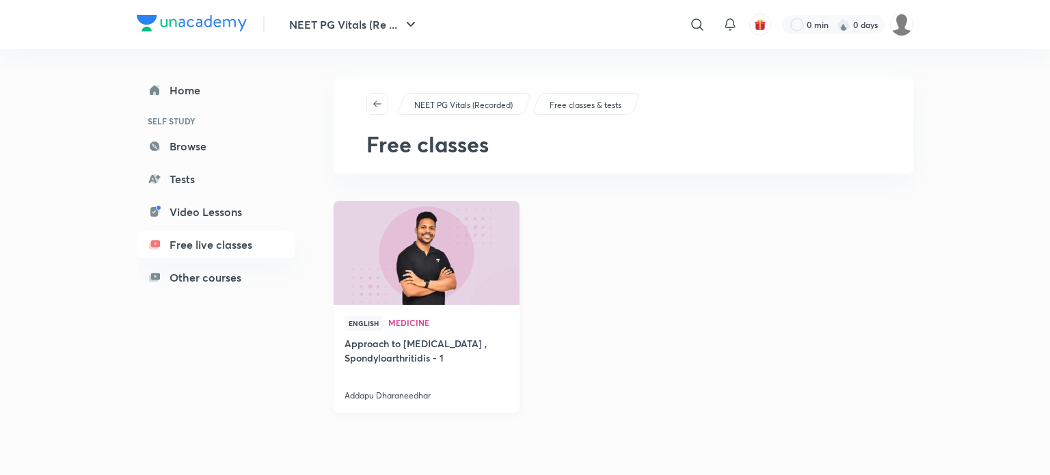
click at [440, 303] on img at bounding box center [425, 253] width 189 height 106
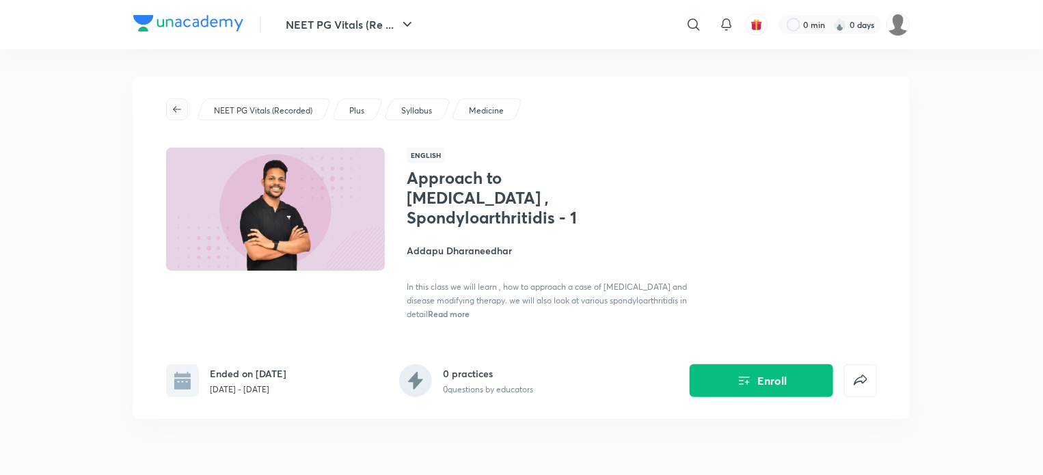
click at [173, 109] on icon "button" at bounding box center [177, 109] width 11 height 11
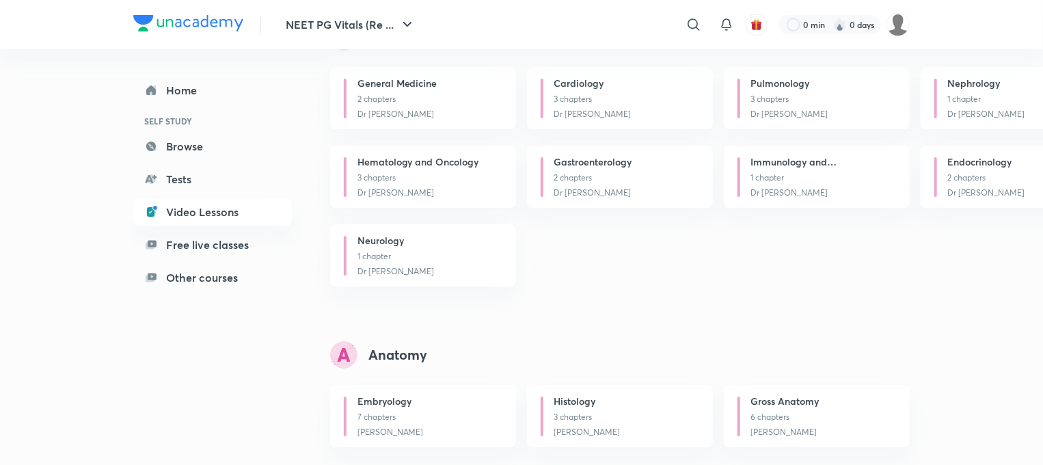
scroll to position [2407, 0]
click at [221, 245] on link "Free live classes" at bounding box center [212, 244] width 159 height 27
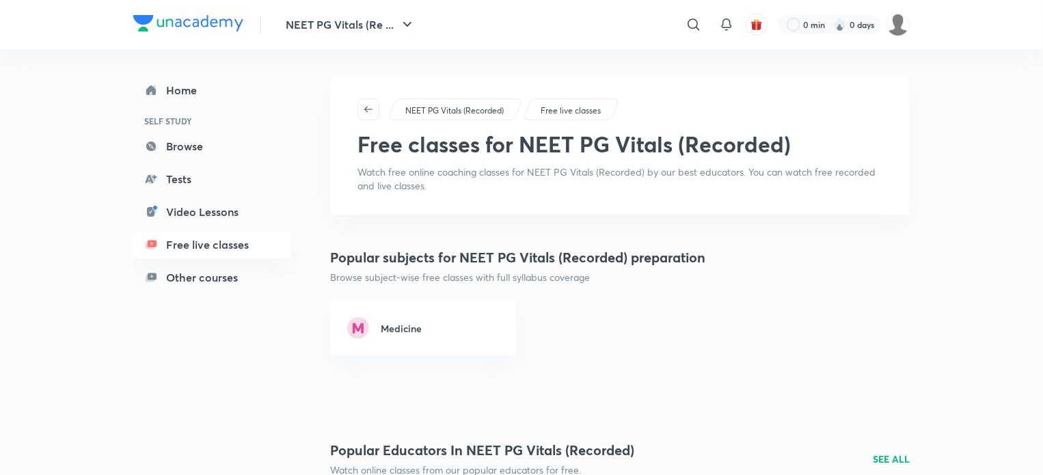
click at [693, 344] on div "Medicine" at bounding box center [619, 325] width 579 height 60
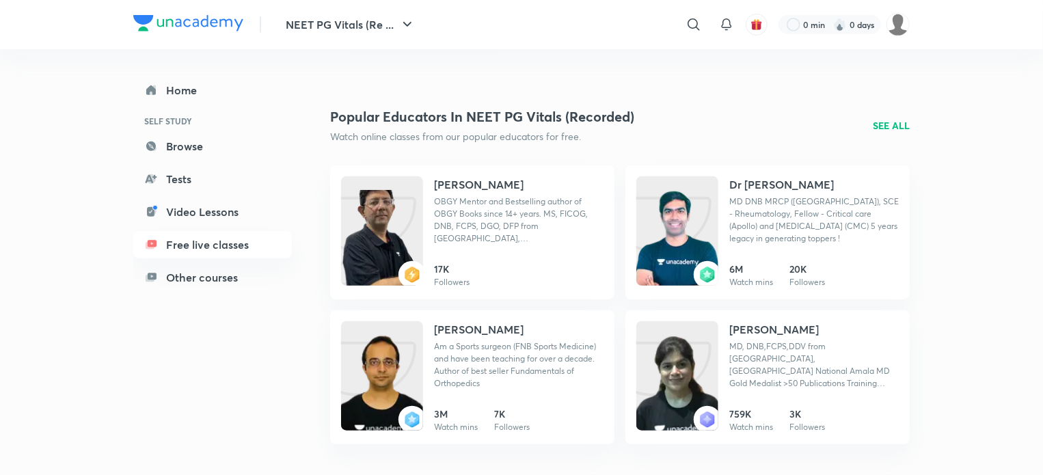
scroll to position [368, 0]
